Goal: Transaction & Acquisition: Book appointment/travel/reservation

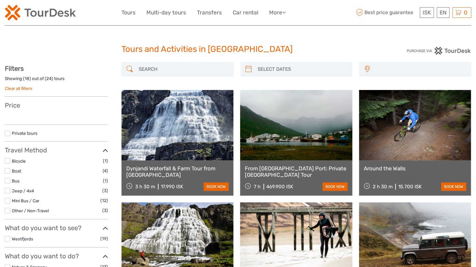
click at [154, 68] on input "search" at bounding box center [183, 69] width 94 height 11
type input "blue"
type input "[DATE] - [DATE]"
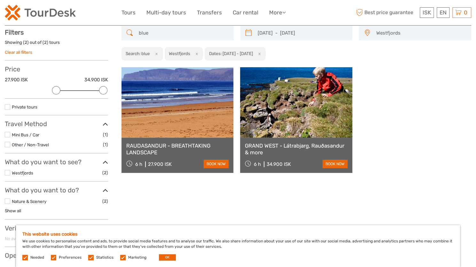
click at [158, 34] on input "blue" at bounding box center [183, 33] width 94 height 11
type input "blue la"
click at [129, 14] on link "Tours" at bounding box center [129, 12] width 14 height 9
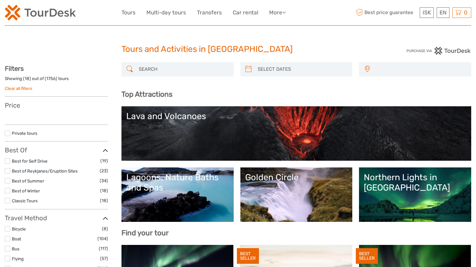
select select
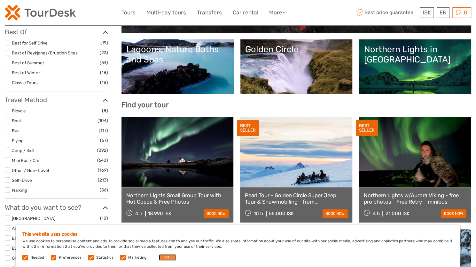
click at [171, 257] on button "OK" at bounding box center [167, 257] width 17 height 6
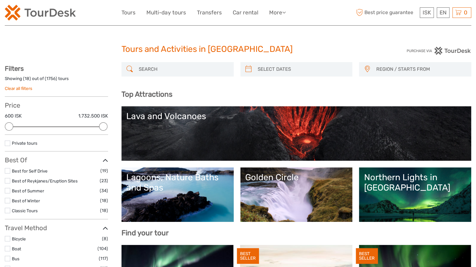
click at [169, 68] on input "search" at bounding box center [183, 69] width 94 height 11
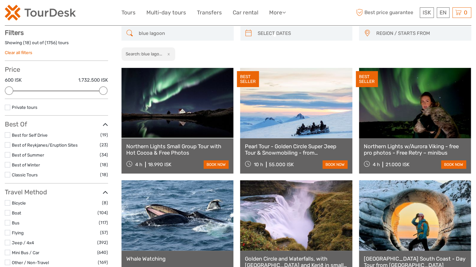
scroll to position [36, 0]
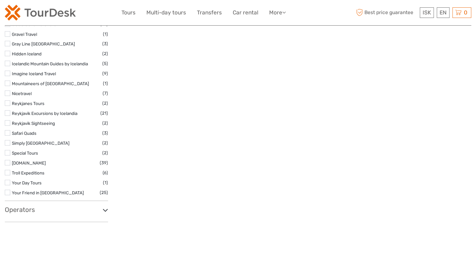
scroll to position [644, 0]
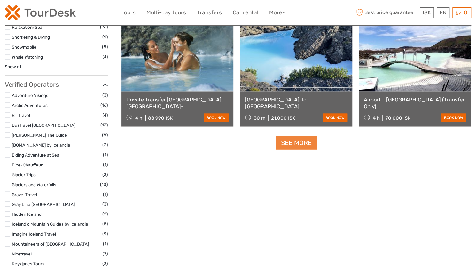
type input "blue lagoon"
click at [305, 143] on link "See more" at bounding box center [296, 142] width 41 height 13
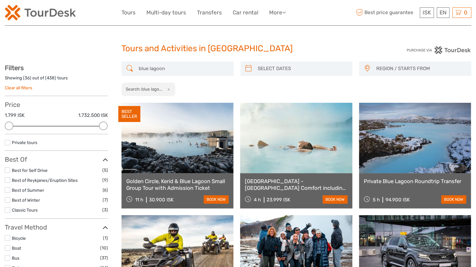
scroll to position [0, 0]
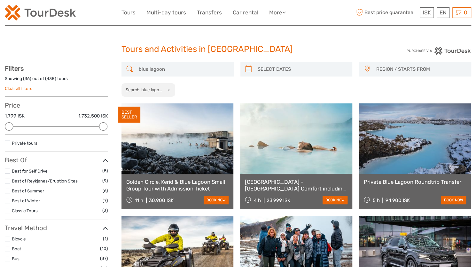
click at [410, 69] on span "REGION / STARTS FROM" at bounding box center [420, 69] width 95 height 11
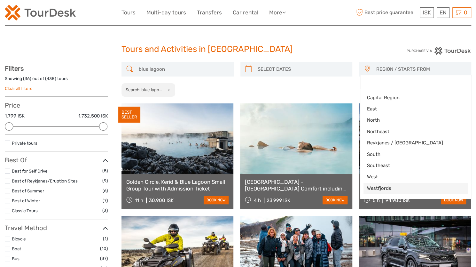
click at [393, 186] on span "Westfjords" at bounding box center [410, 188] width 87 height 7
select select "Westfjords"
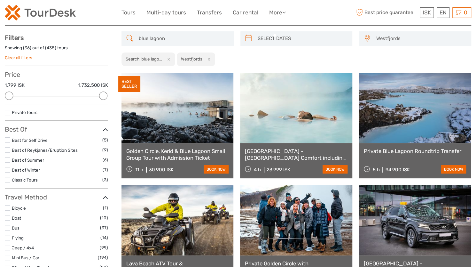
scroll to position [44, 0]
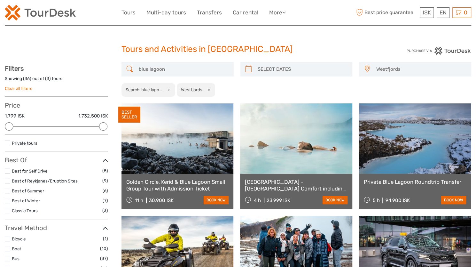
click at [388, 72] on span "Westfjords" at bounding box center [420, 69] width 95 height 11
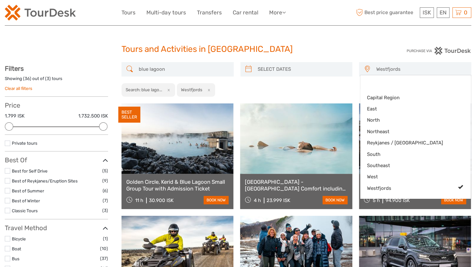
click at [308, 4] on div "ISK ISK € $ £ EN English Español Deutsch Tours Multi-day tours Transfers Car re…" at bounding box center [238, 12] width 467 height 25
